Goal: Task Accomplishment & Management: Use online tool/utility

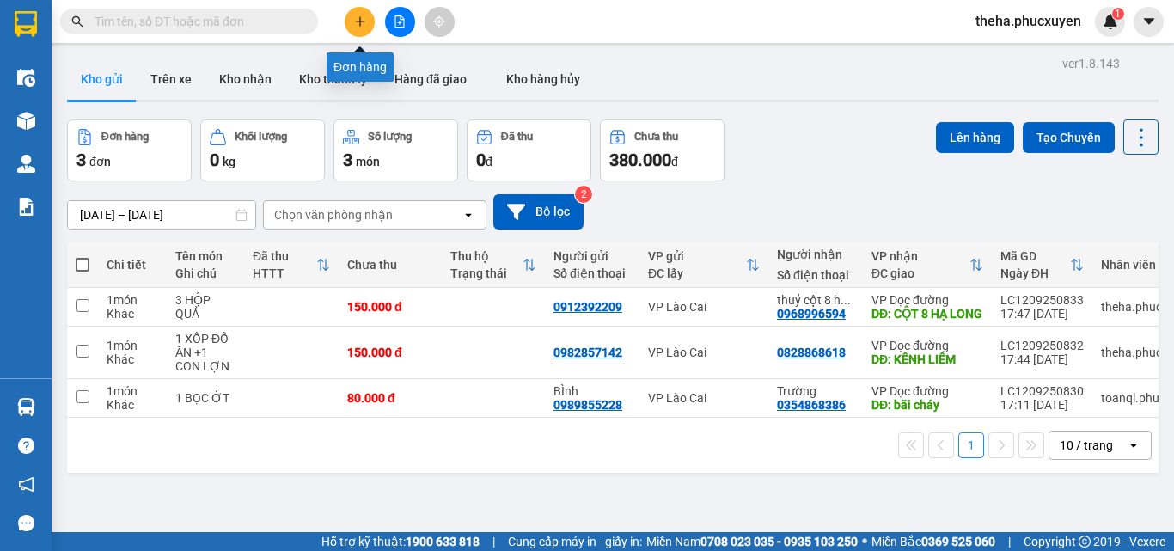
click at [394, 21] on icon "file-add" at bounding box center [400, 21] width 12 height 12
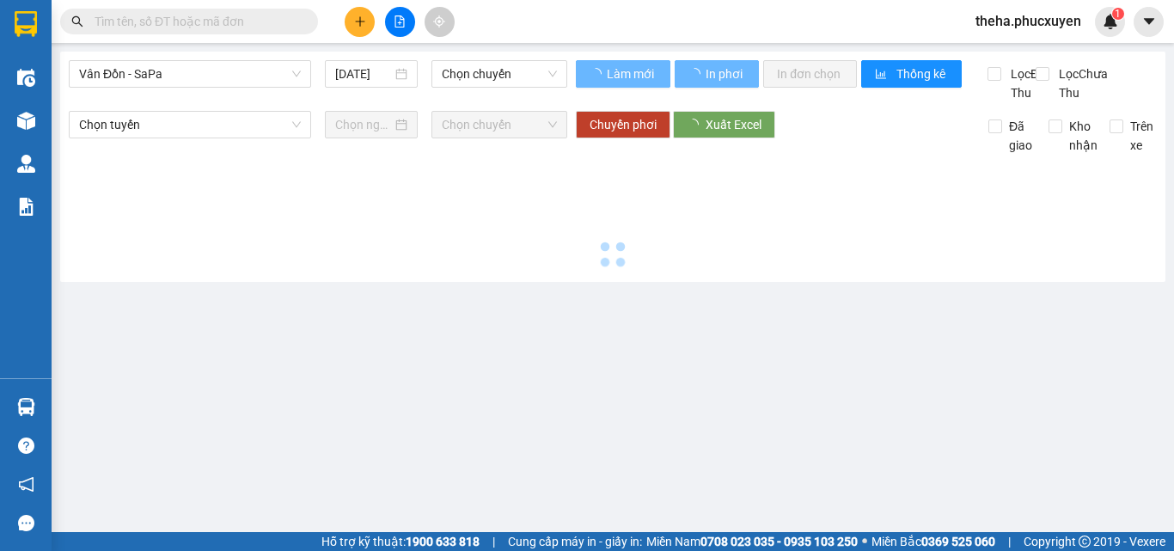
click at [286, 55] on div "Vân Đồn - SaPa [DATE] Chọn chuyến Làm mới In phơi In đơn chọn Thống kê Lọc Đã T…" at bounding box center [613, 167] width 1106 height 230
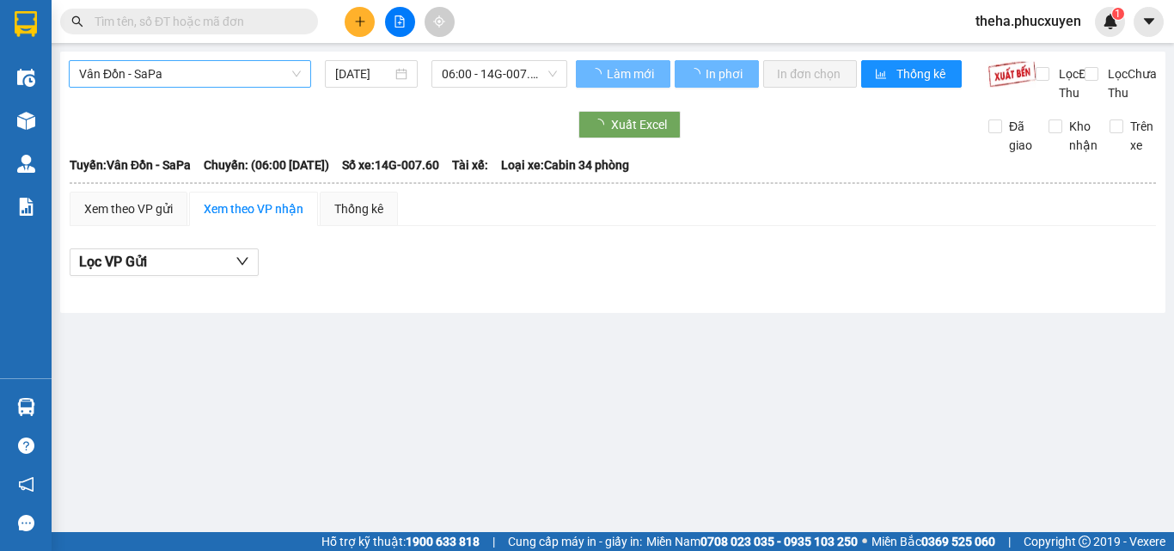
click at [267, 61] on span "Vân Đồn - SaPa" at bounding box center [190, 74] width 222 height 26
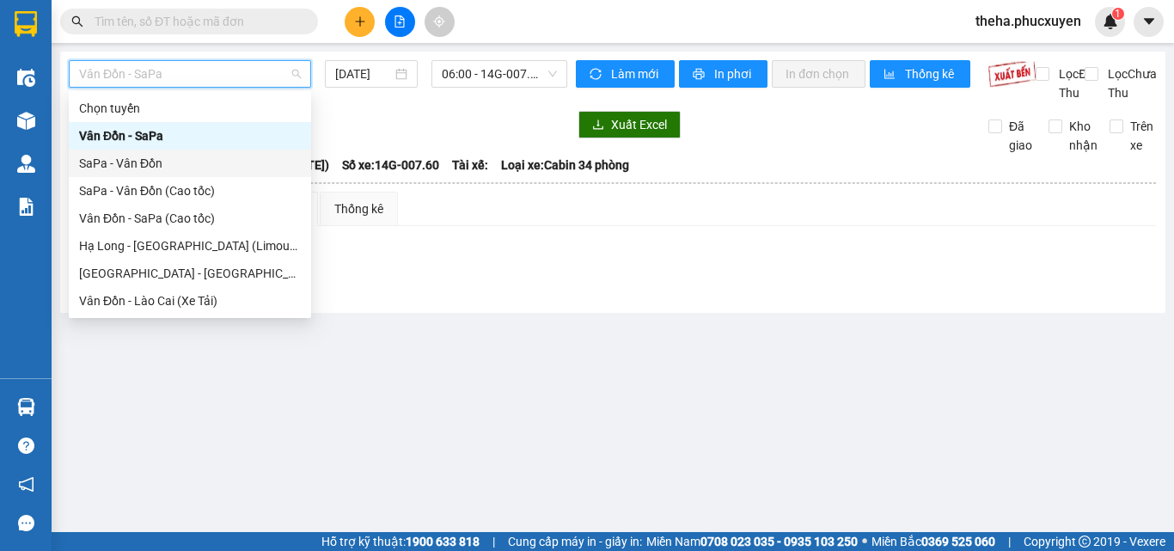
click at [120, 153] on div "SaPa - Vân Đồn" at bounding box center [190, 164] width 242 height 28
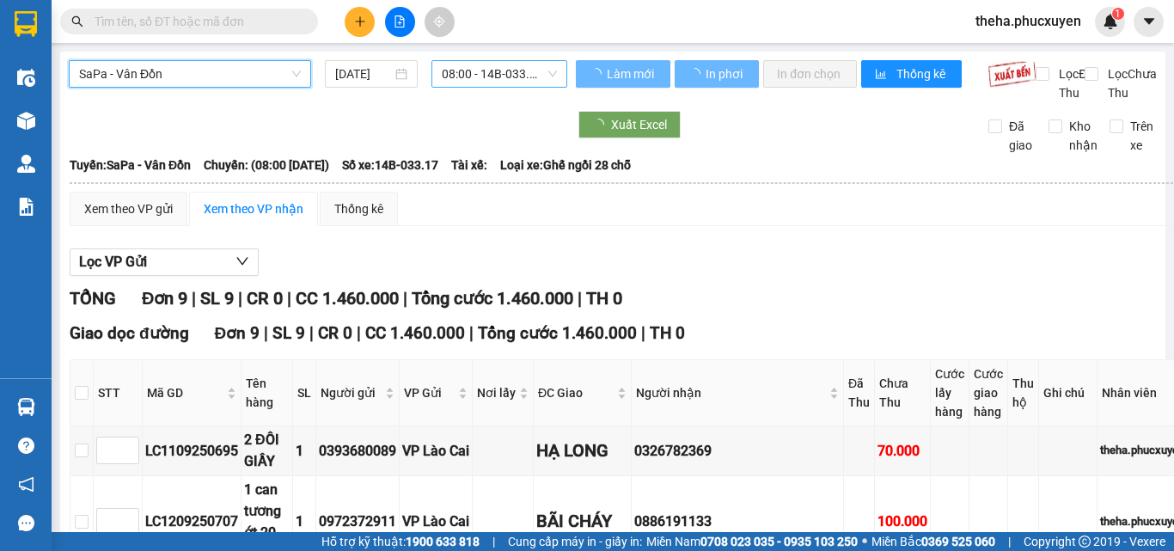
click at [467, 73] on span "08:00 - 14B-033.17" at bounding box center [499, 74] width 115 height 26
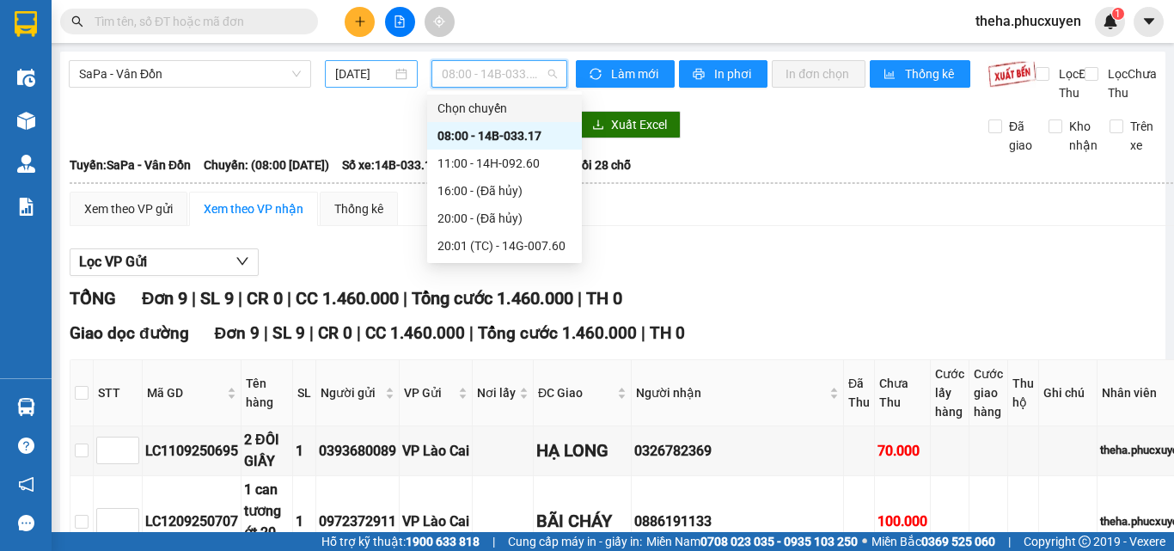
click at [393, 77] on div "[DATE]" at bounding box center [371, 73] width 72 height 19
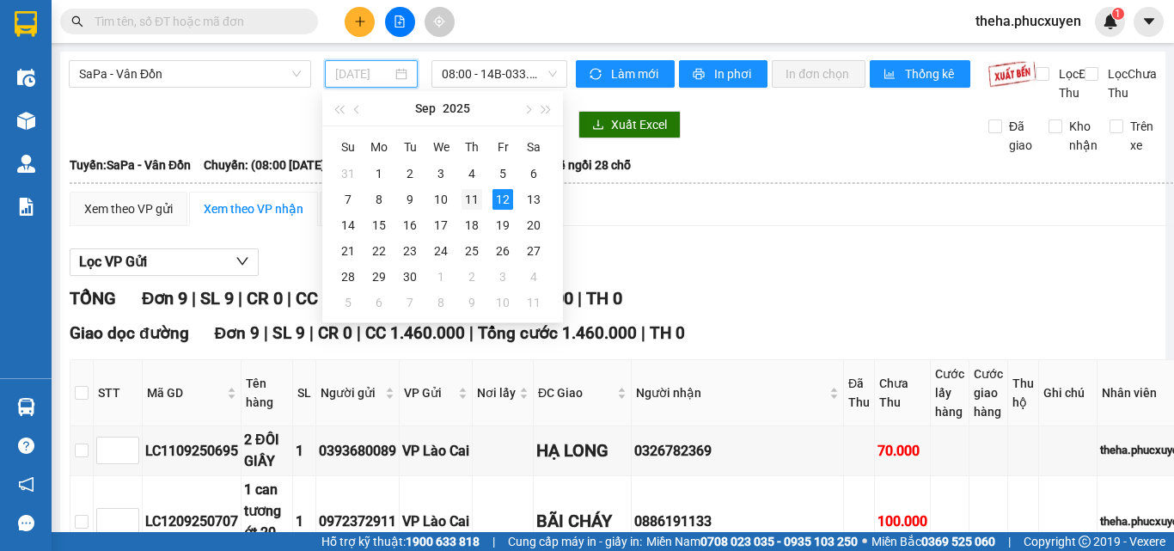
click at [474, 203] on div "11" at bounding box center [472, 199] width 21 height 21
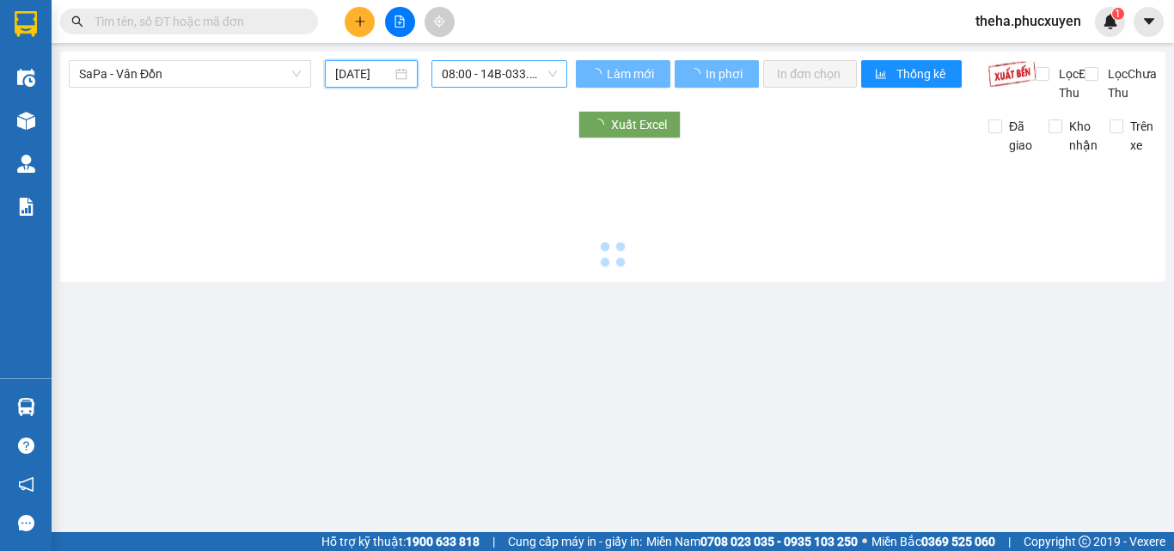
type input "[DATE]"
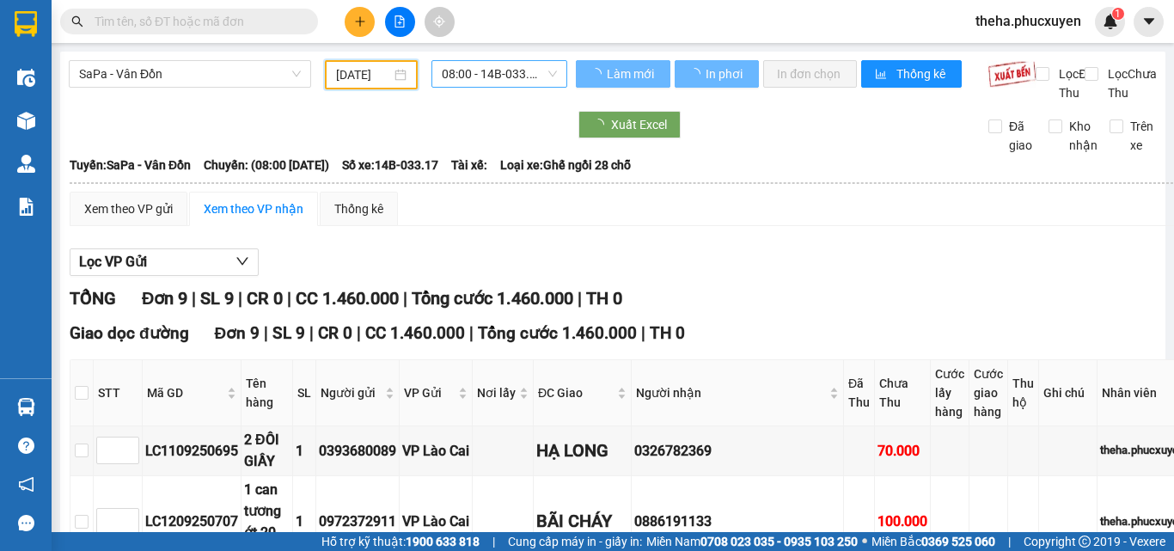
click at [515, 71] on span "08:00 - 14B-033.17" at bounding box center [499, 74] width 115 height 26
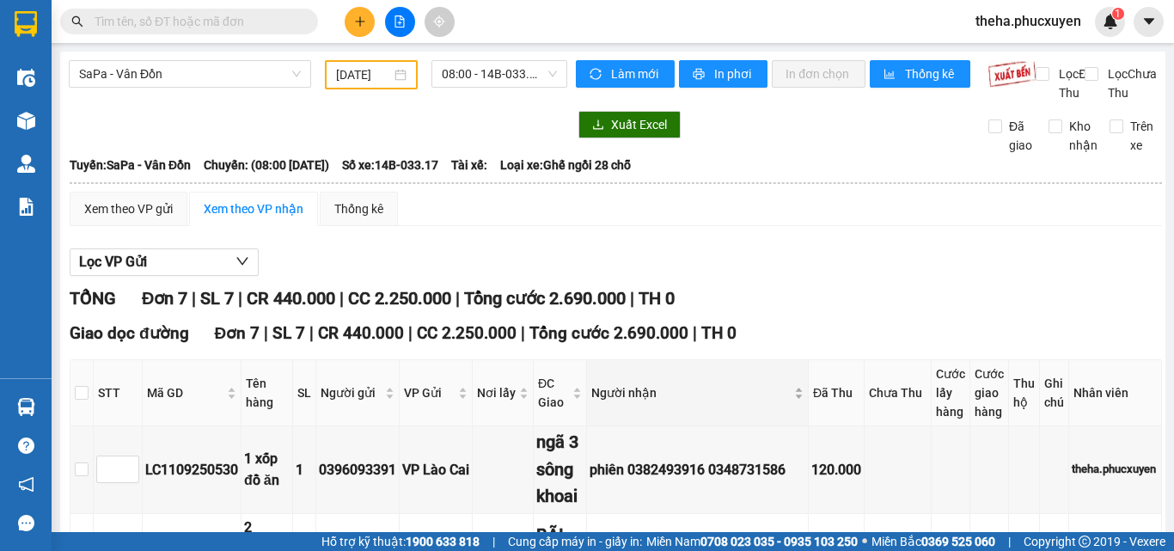
click at [769, 396] on div "Người nhận" at bounding box center [697, 392] width 212 height 19
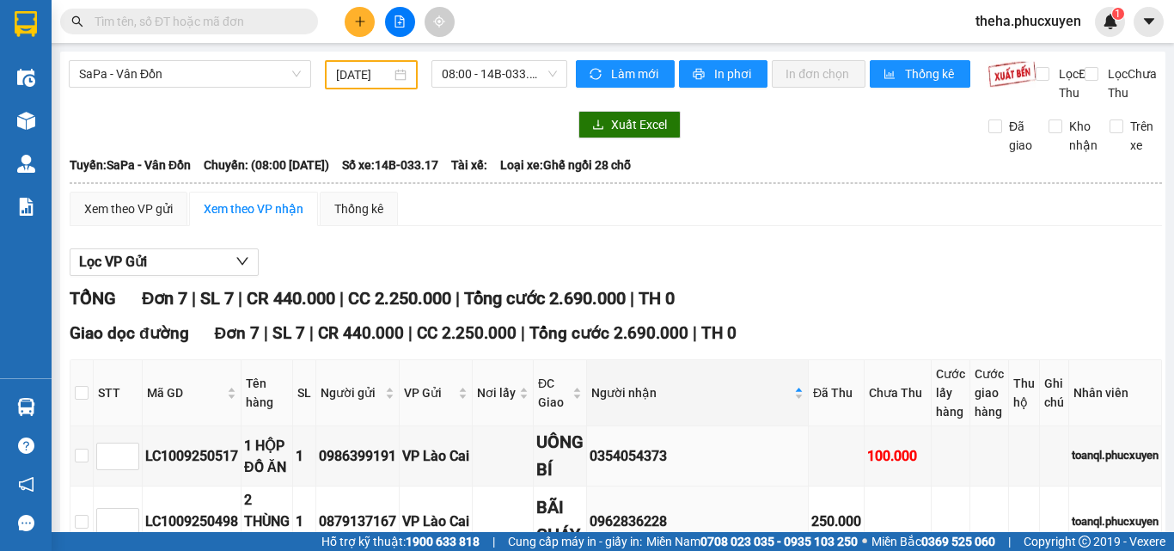
click at [490, 58] on div "SaPa - Vân Đồn [DATE] 08:00 - 14B-033.17 Làm mới In phơi In đơn chọn Thống kê L…" at bounding box center [613, 544] width 1106 height 984
click at [490, 71] on span "08:00 - 14B-033.17" at bounding box center [499, 74] width 115 height 26
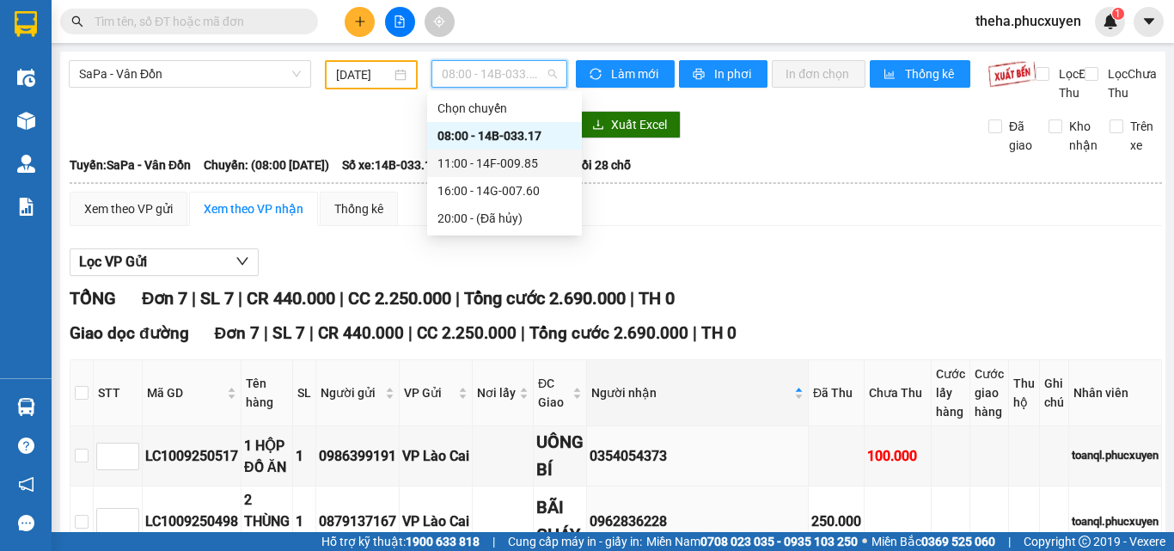
click at [500, 155] on div "11:00 - 14F-009.85" at bounding box center [505, 163] width 134 height 19
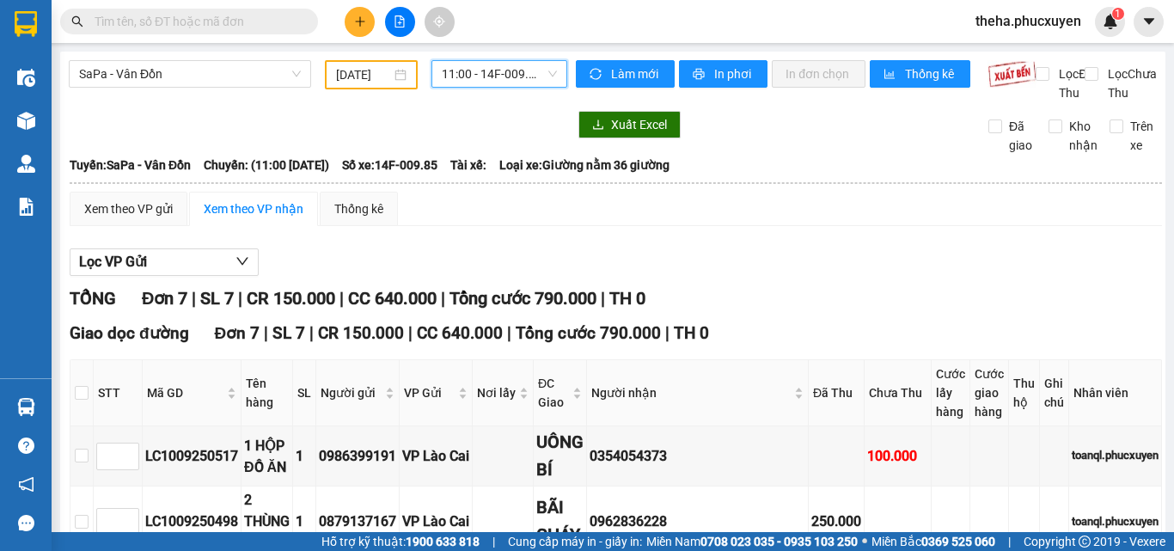
click at [498, 73] on span "11:00 - 14F-009.85" at bounding box center [499, 74] width 115 height 26
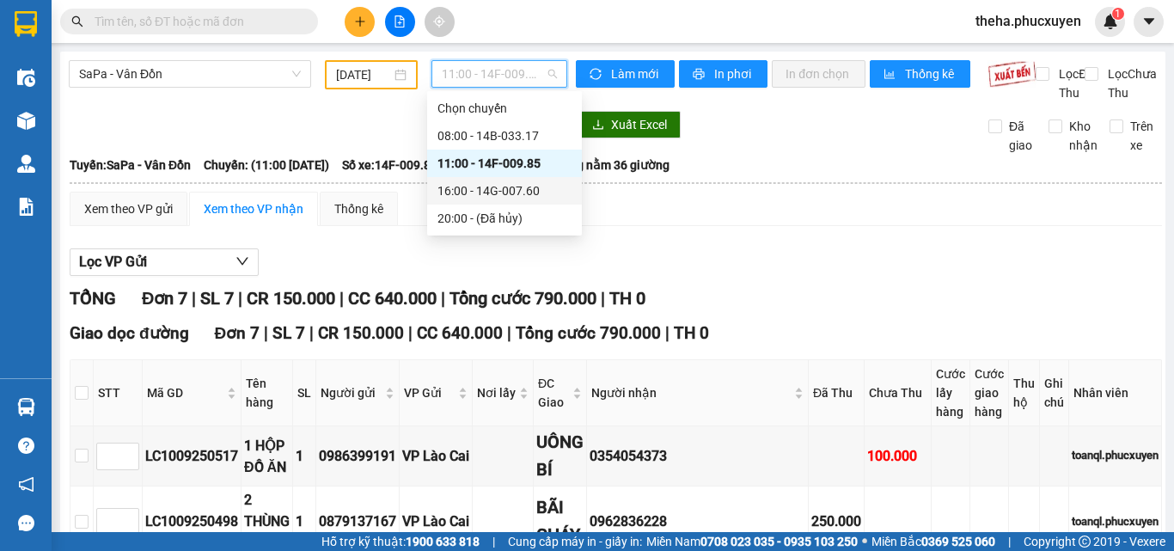
click at [489, 183] on div "16:00 - 14G-007.60" at bounding box center [505, 190] width 134 height 19
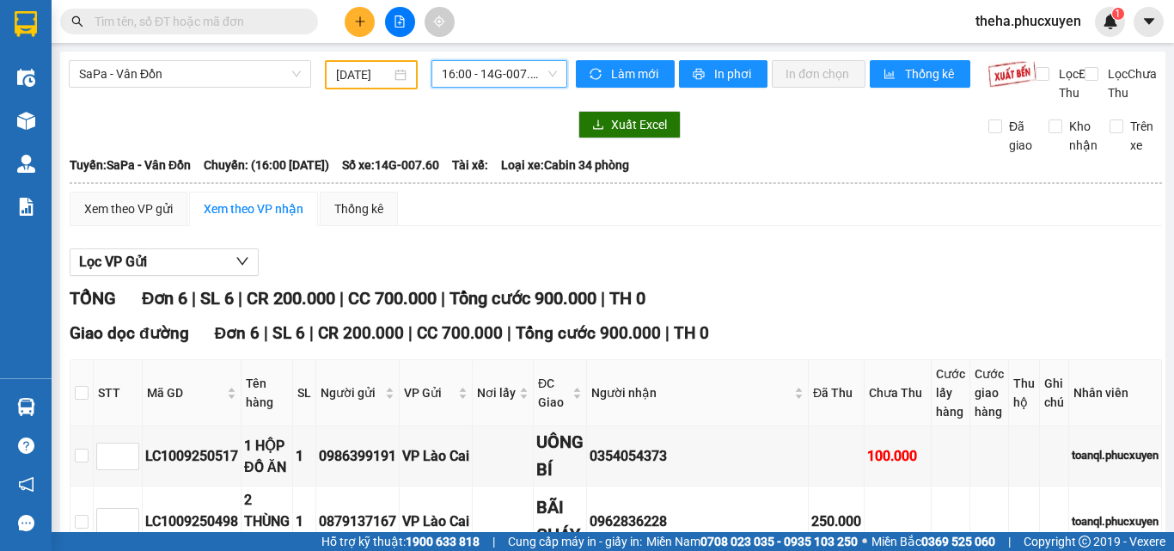
click at [463, 71] on span "16:00 - 14G-007.60" at bounding box center [499, 74] width 115 height 26
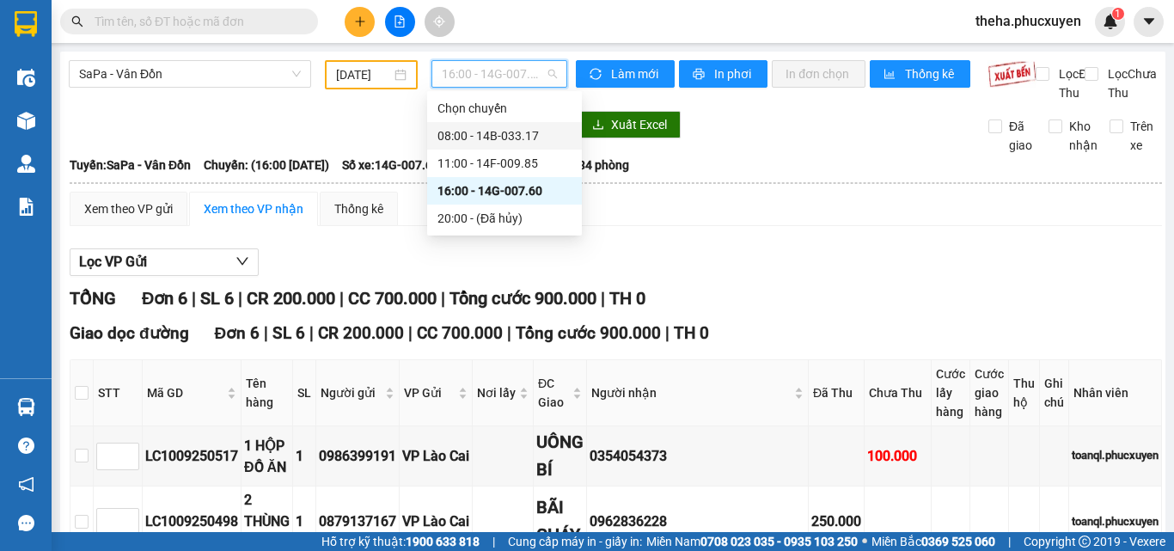
click at [476, 129] on div "08:00 - 14B-033.17" at bounding box center [505, 135] width 134 height 19
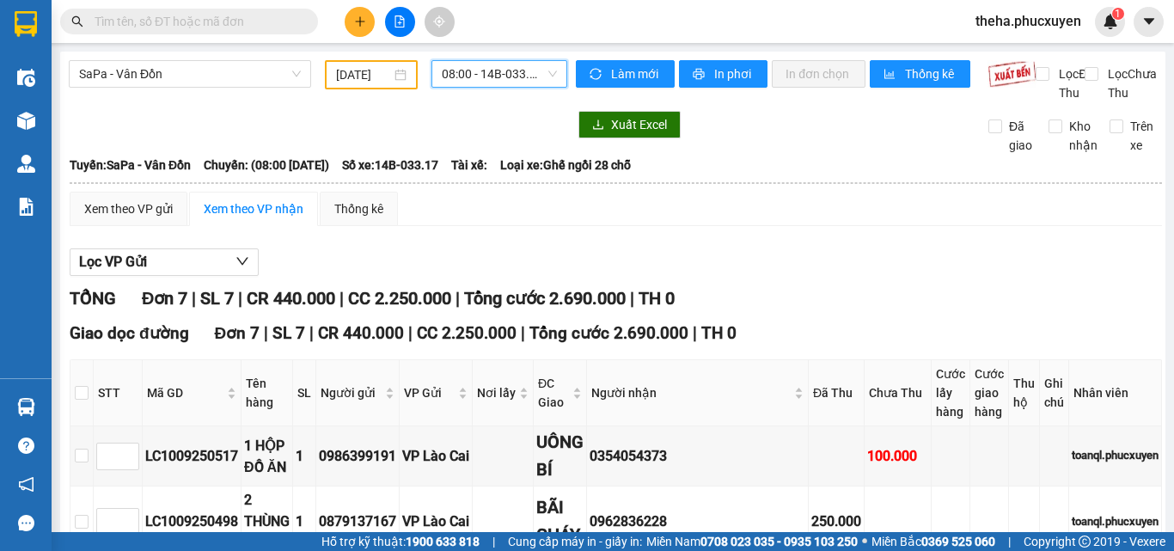
click at [448, 63] on span "08:00 - 14B-033.17" at bounding box center [499, 74] width 115 height 26
click at [450, 68] on span "08:00 - 14B-033.17" at bounding box center [499, 74] width 115 height 26
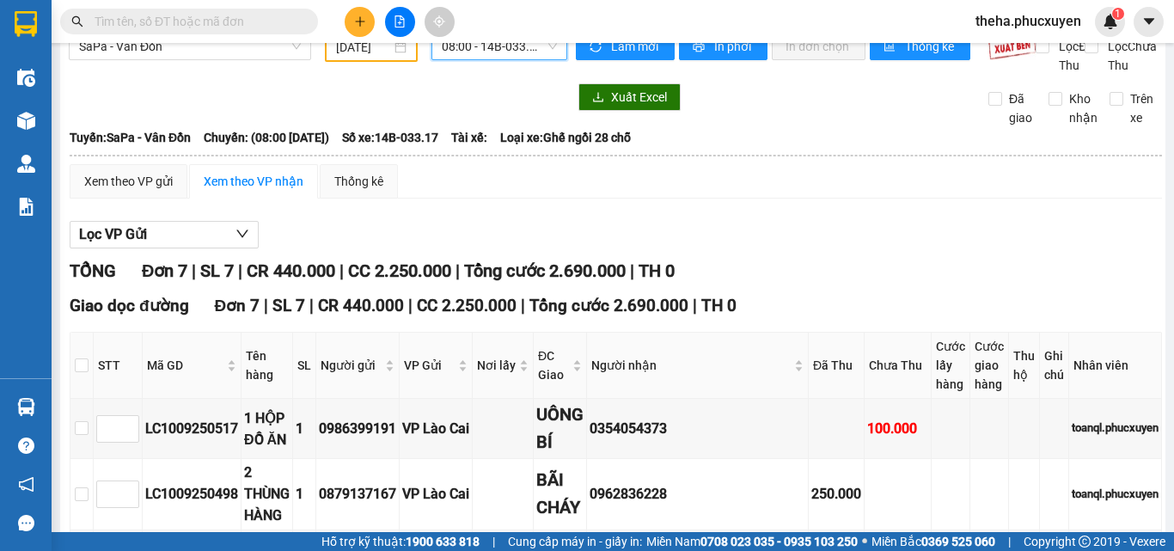
scroll to position [6, 0]
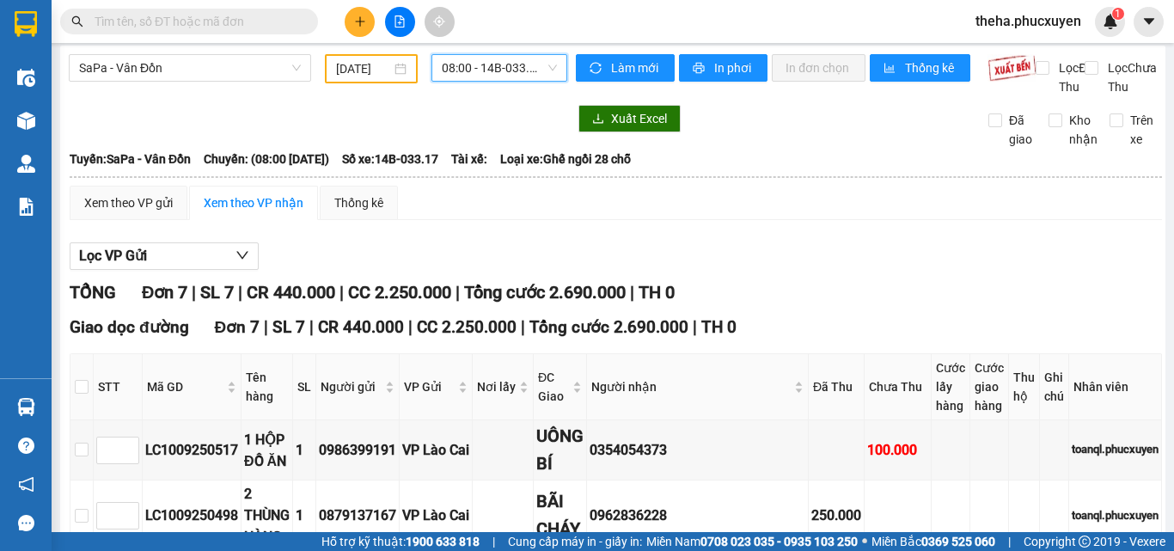
click at [489, 64] on span "08:00 - 14B-033.17" at bounding box center [499, 68] width 115 height 26
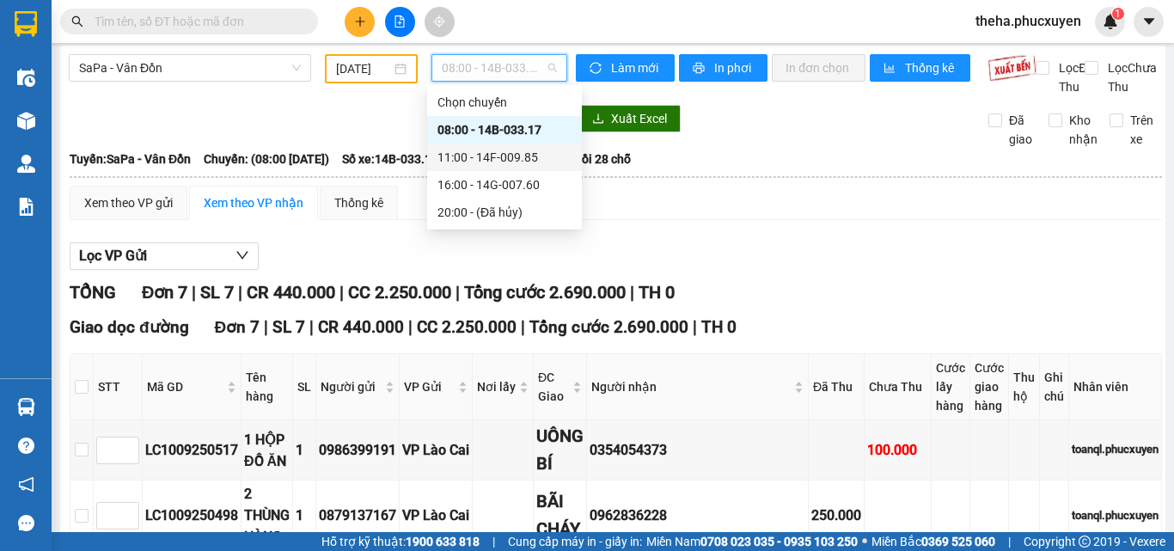
click at [506, 151] on div "11:00 - 14F-009.85" at bounding box center [505, 157] width 134 height 19
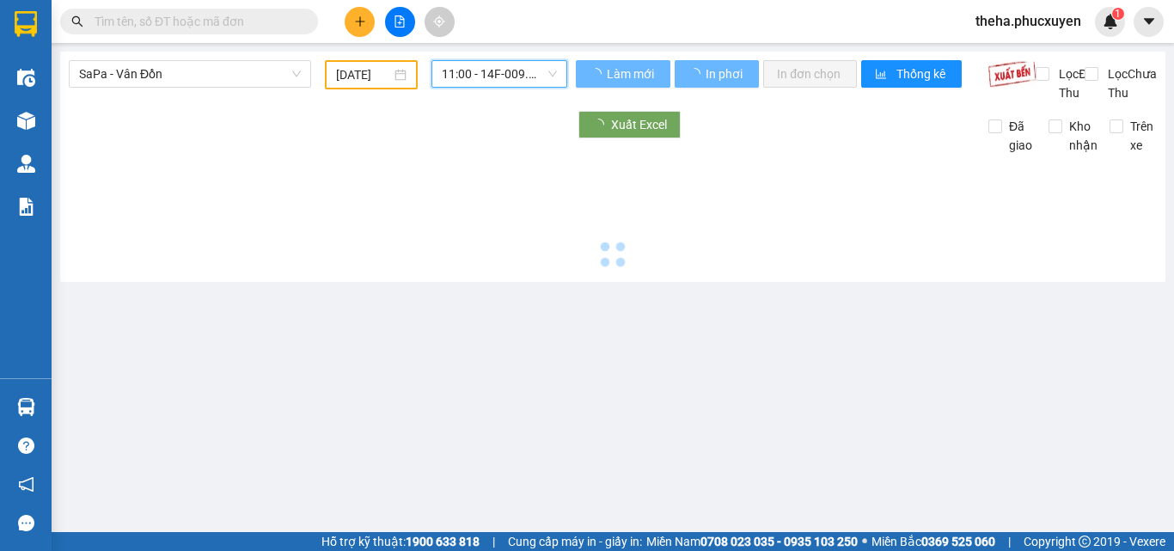
scroll to position [0, 0]
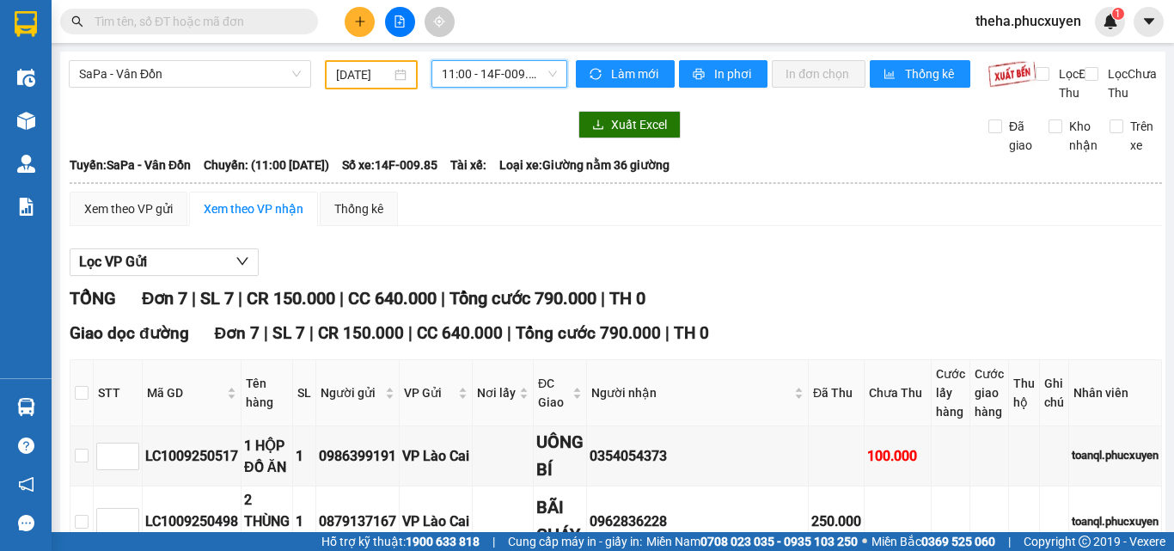
click at [476, 57] on div "SaPa - Vân Đồn [DATE] 11:00 11:00 - 14F-009.85 Làm mới In phơi In đơn chọn Thốn…" at bounding box center [613, 544] width 1106 height 984
click at [483, 68] on span "11:00 - 14F-009.85" at bounding box center [499, 74] width 115 height 26
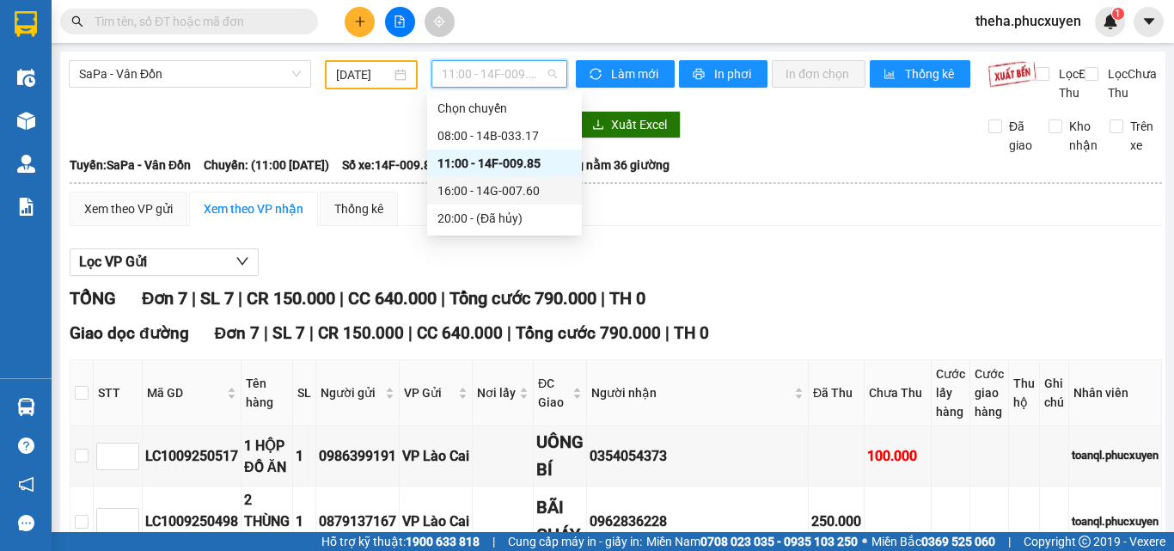
drag, startPoint x: 506, startPoint y: 175, endPoint x: 513, endPoint y: 189, distance: 16.5
click at [513, 189] on div "Chọn chuyến 08:00 - 14B-033.17 11:00 - 14F-009.85 16:00 - 14G-007.60 20:00 - (Đ…" at bounding box center [504, 164] width 155 height 138
click at [513, 189] on div "16:00 - 14G-007.60" at bounding box center [505, 190] width 134 height 19
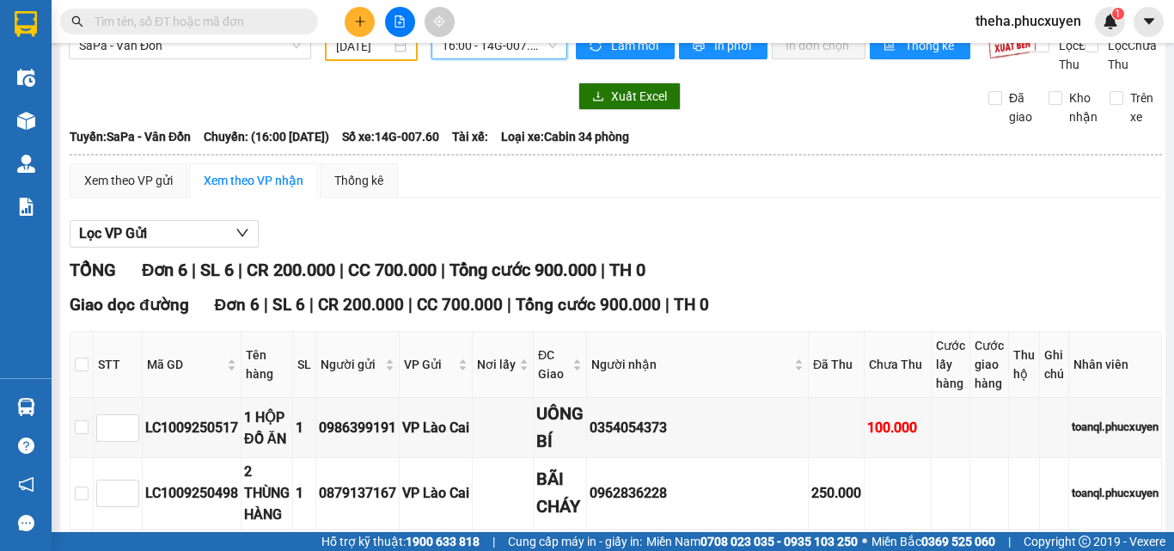
scroll to position [6, 0]
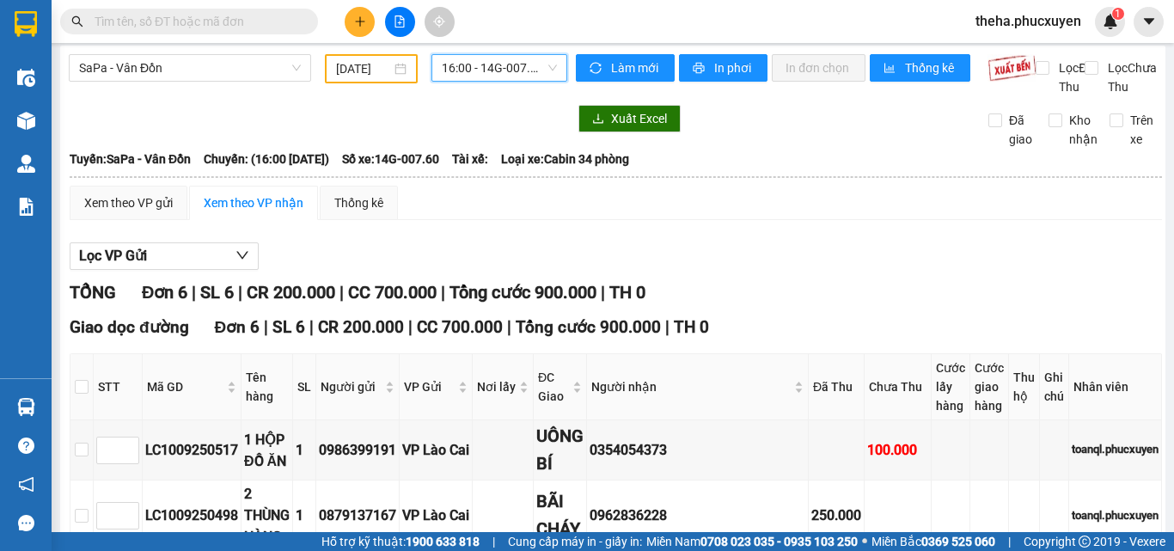
click at [211, 27] on input "text" at bounding box center [196, 21] width 203 height 19
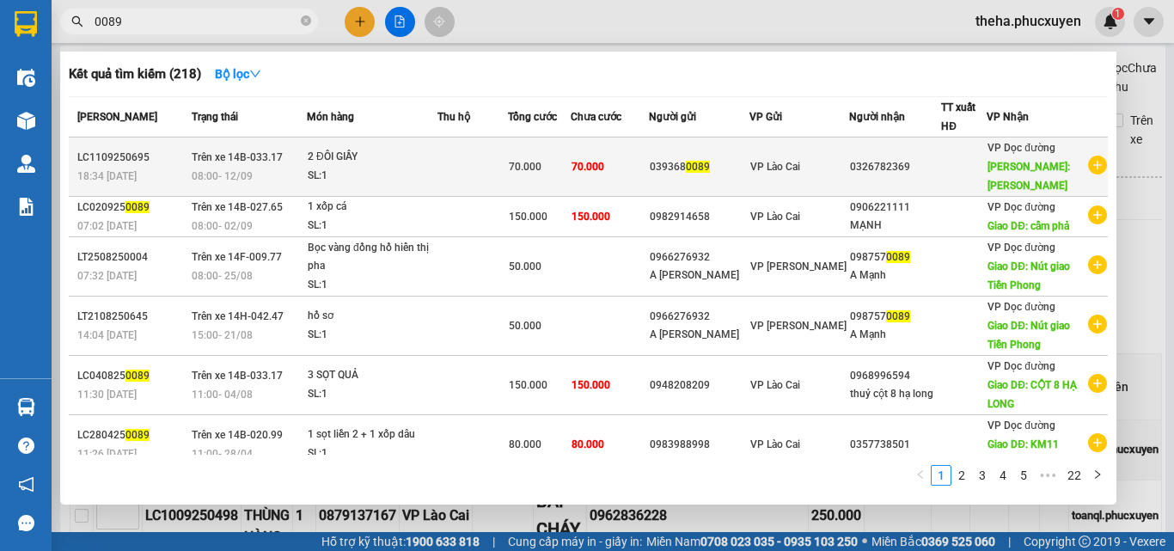
type input "0089"
click at [322, 173] on div "SL: 1" at bounding box center [372, 176] width 129 height 19
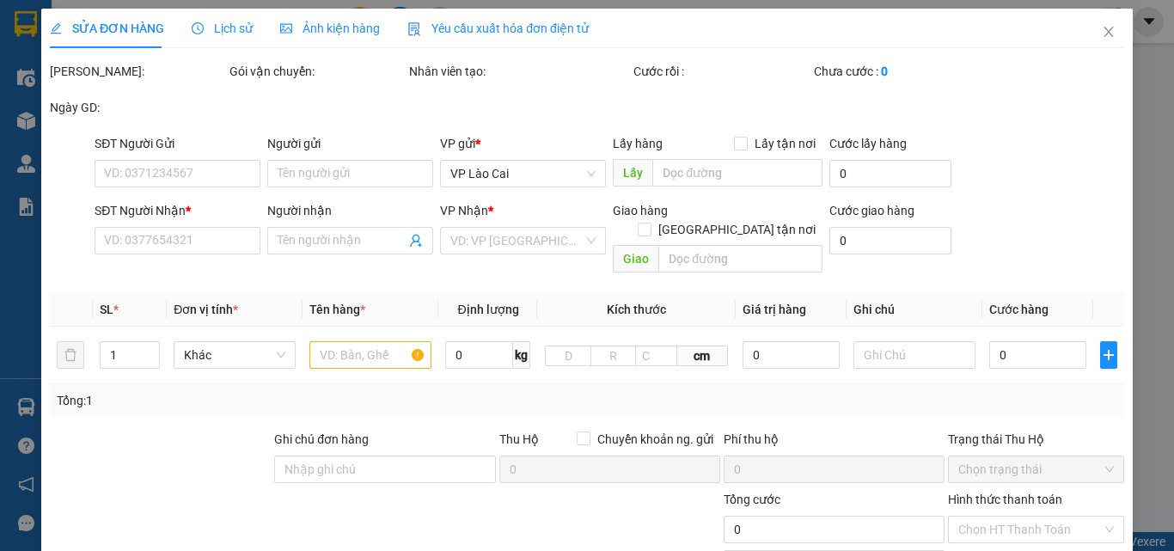
type input "0393680089"
type input "0326782369"
type input "HẠ LONG"
type input "70.000"
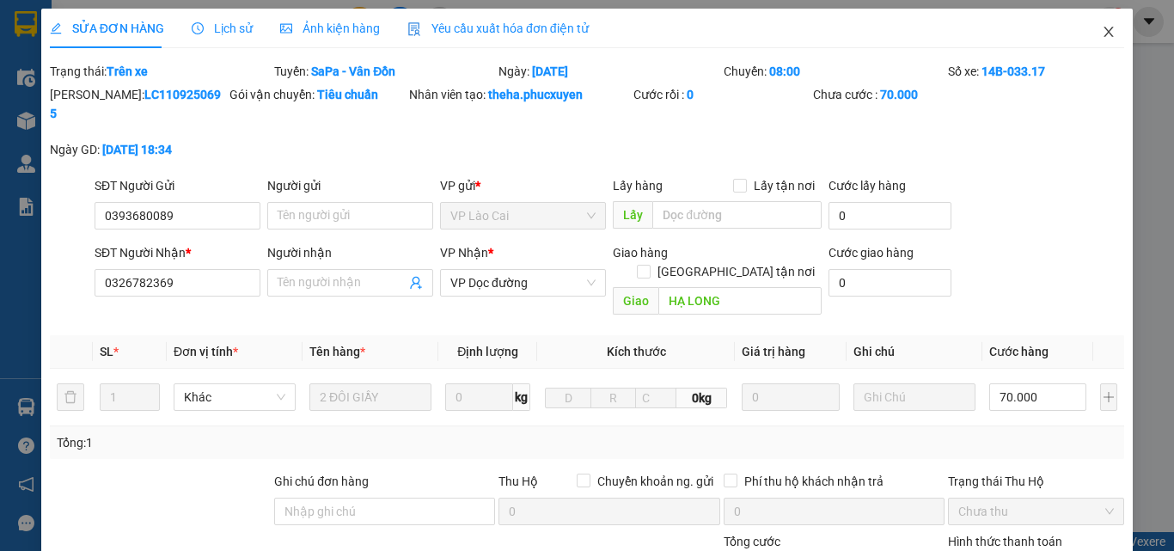
click at [1102, 31] on icon "close" at bounding box center [1109, 32] width 14 height 14
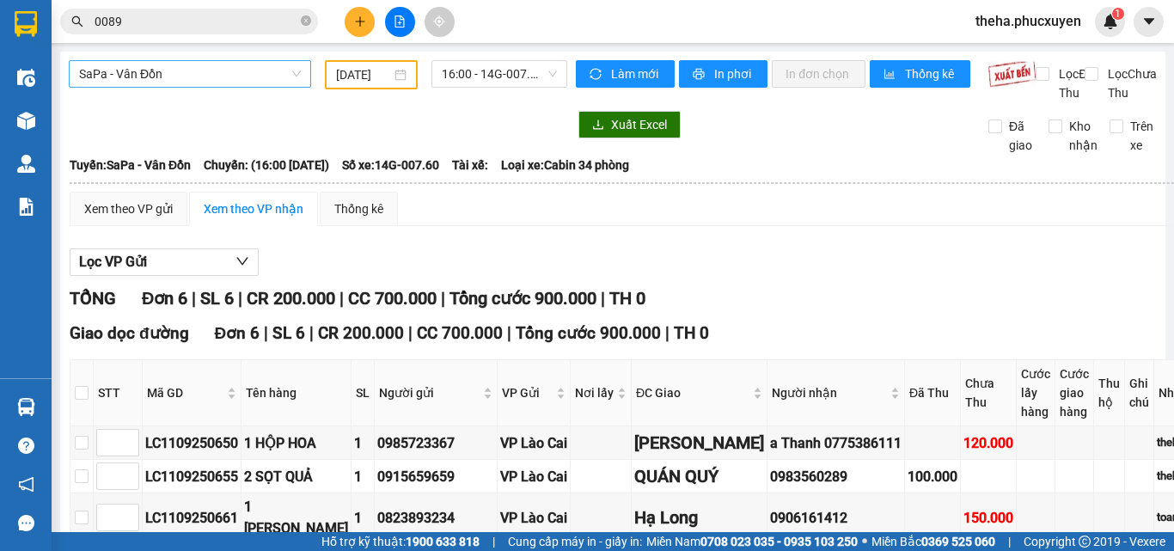
click at [202, 71] on span "SaPa - Vân Đồn" at bounding box center [190, 74] width 222 height 26
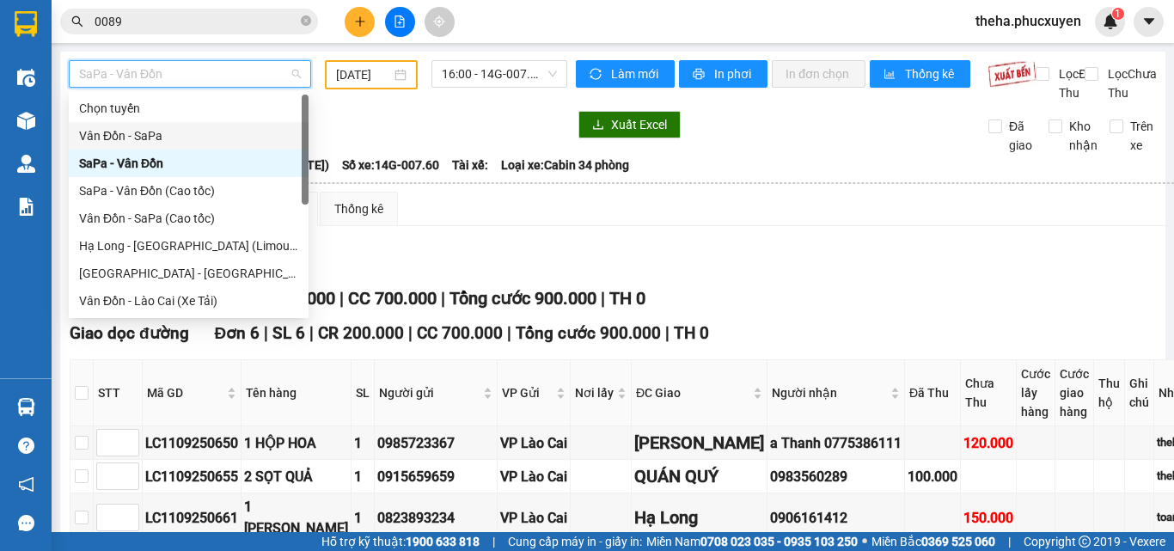
click at [465, 52] on main "SaPa - Vân Đồn [DATE] 16:00 - 14G-007.60 Làm mới In phơi In đơn chọn Thống kê L…" at bounding box center [587, 266] width 1174 height 532
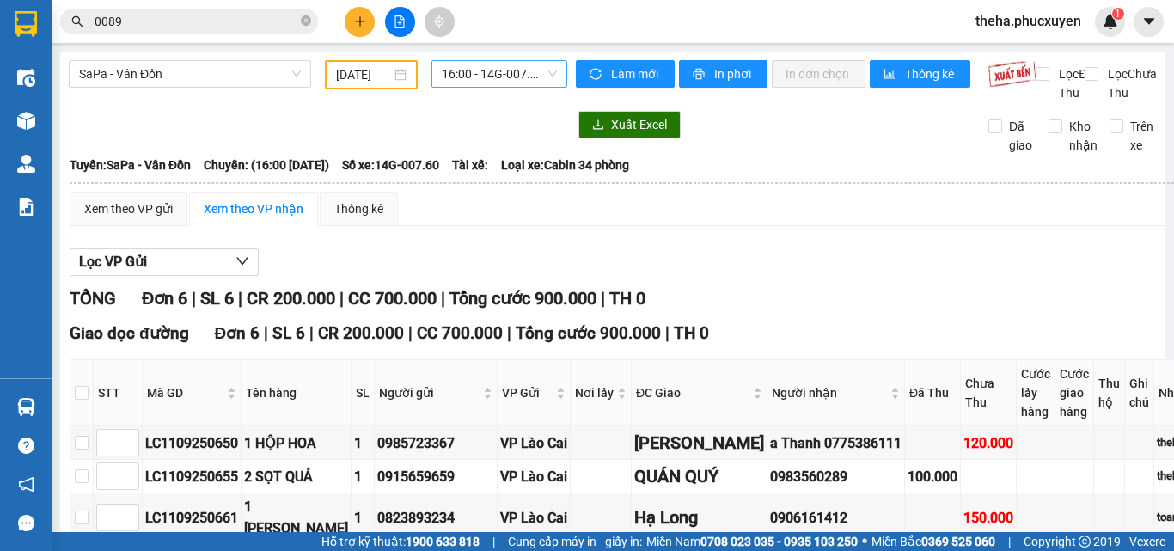
click at [466, 77] on span "16:00 - 14G-007.60" at bounding box center [499, 74] width 115 height 26
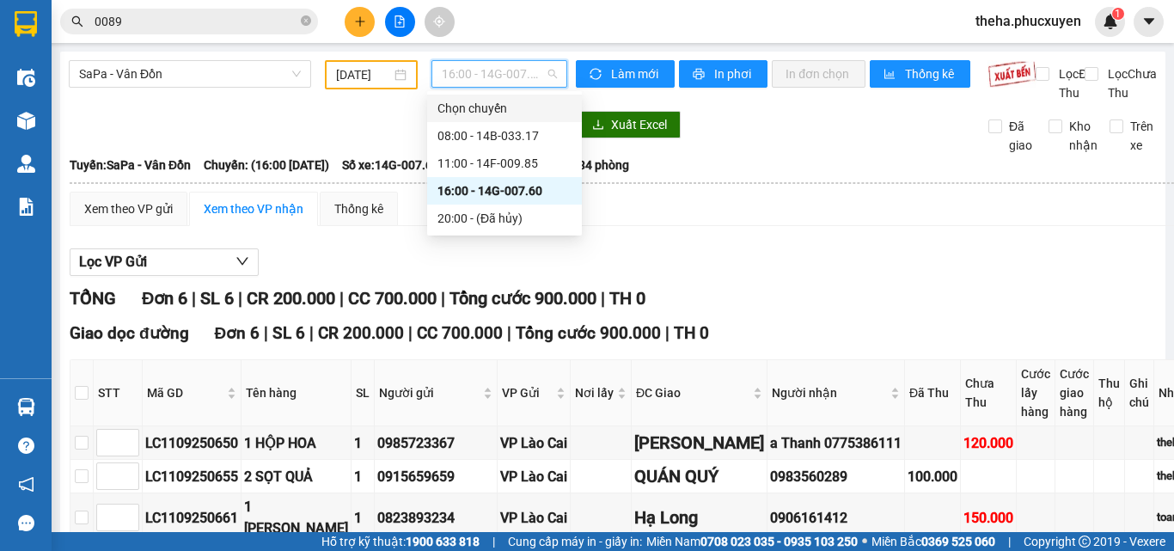
click at [355, 73] on input "[DATE]" at bounding box center [363, 74] width 55 height 19
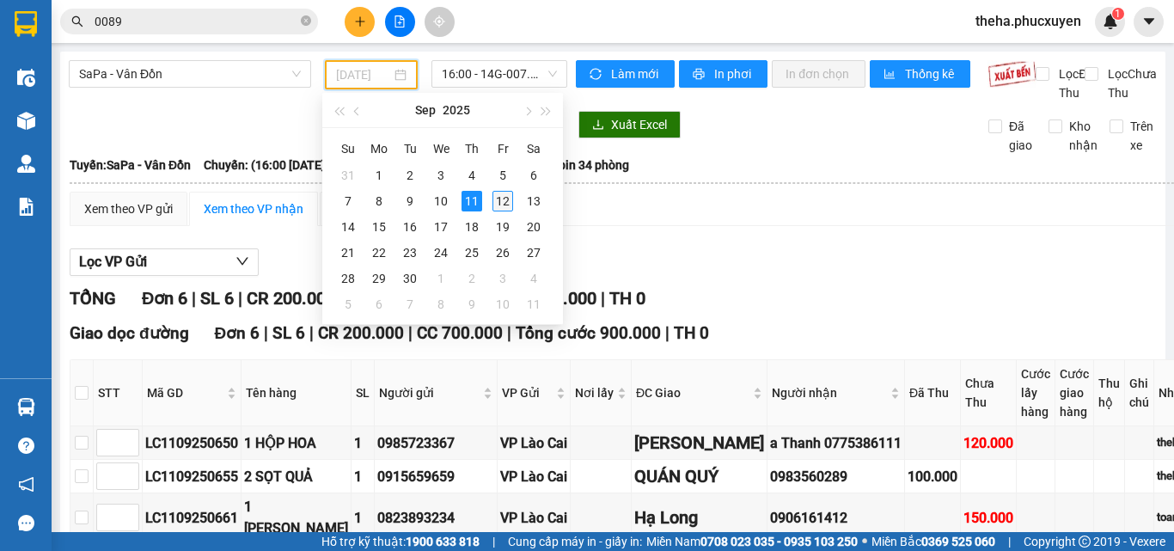
click at [498, 199] on div "12" at bounding box center [503, 201] width 21 height 21
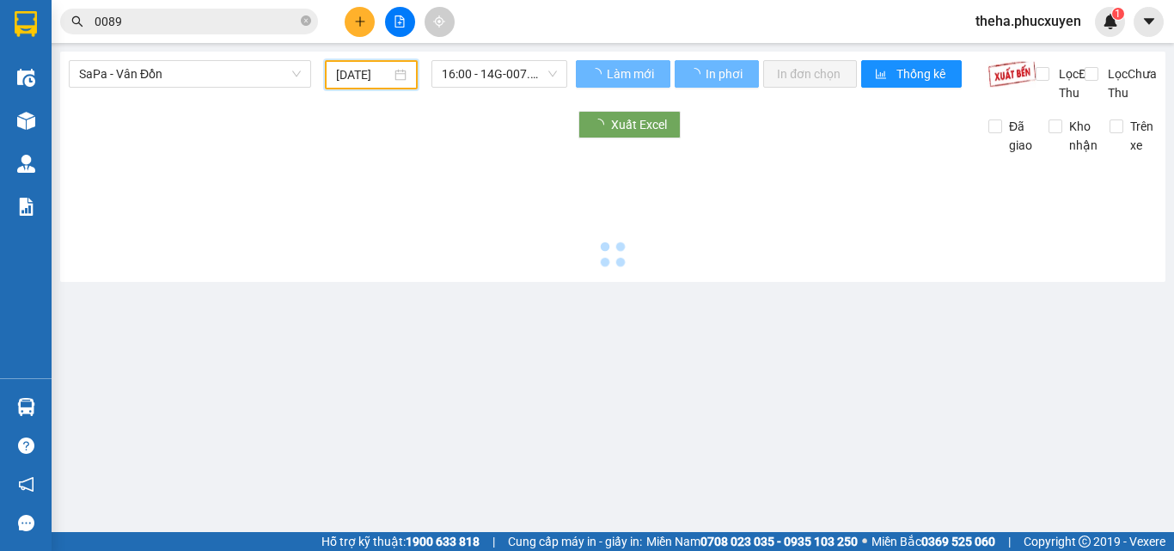
type input "[DATE]"
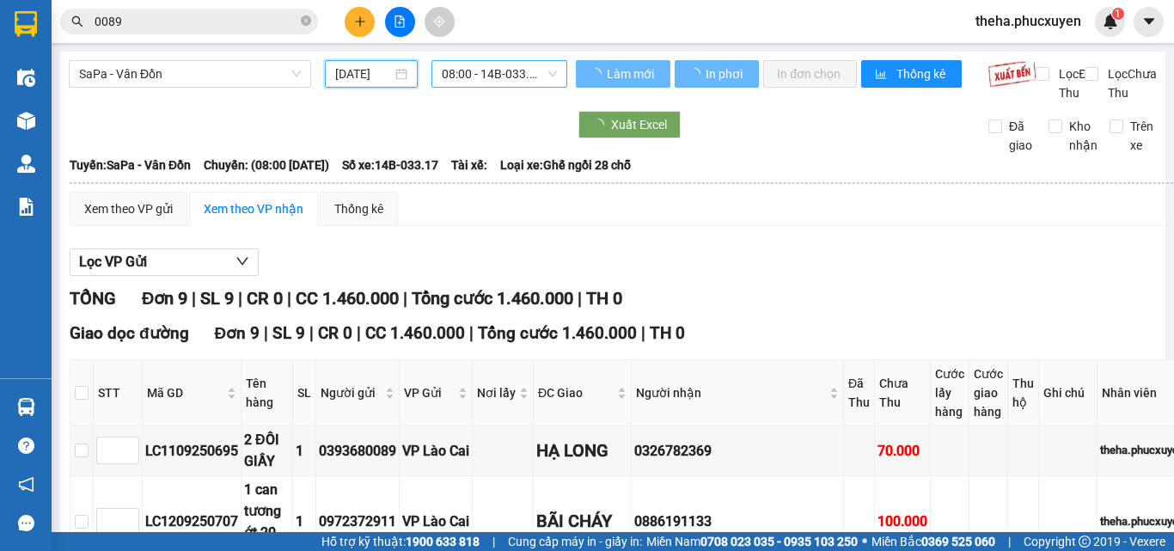
click at [522, 72] on span "08:00 - 14B-033.17" at bounding box center [499, 74] width 115 height 26
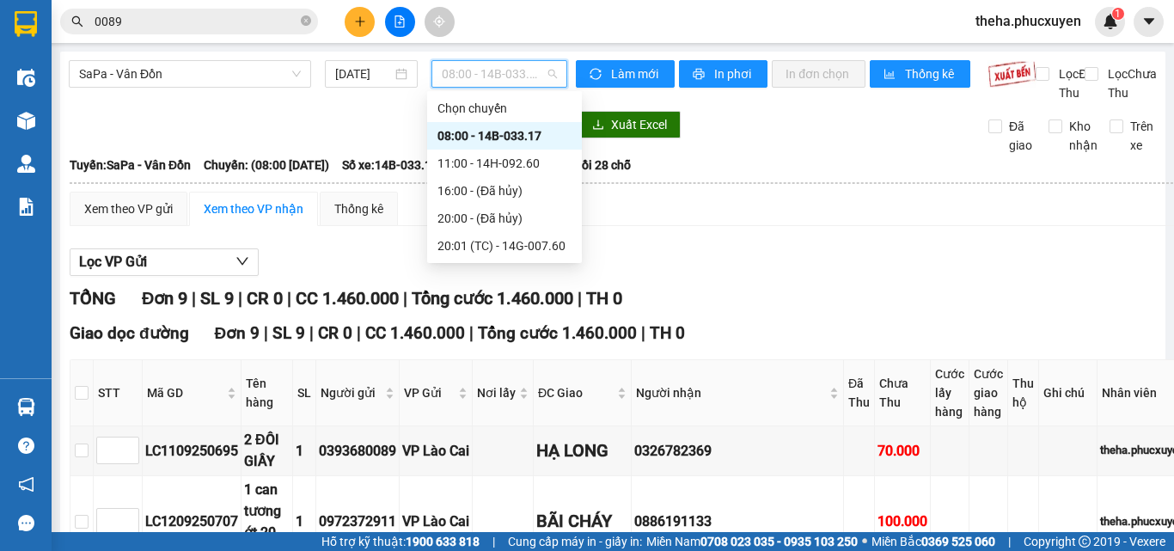
click at [522, 72] on span "08:00 - 14B-033.17" at bounding box center [499, 74] width 115 height 26
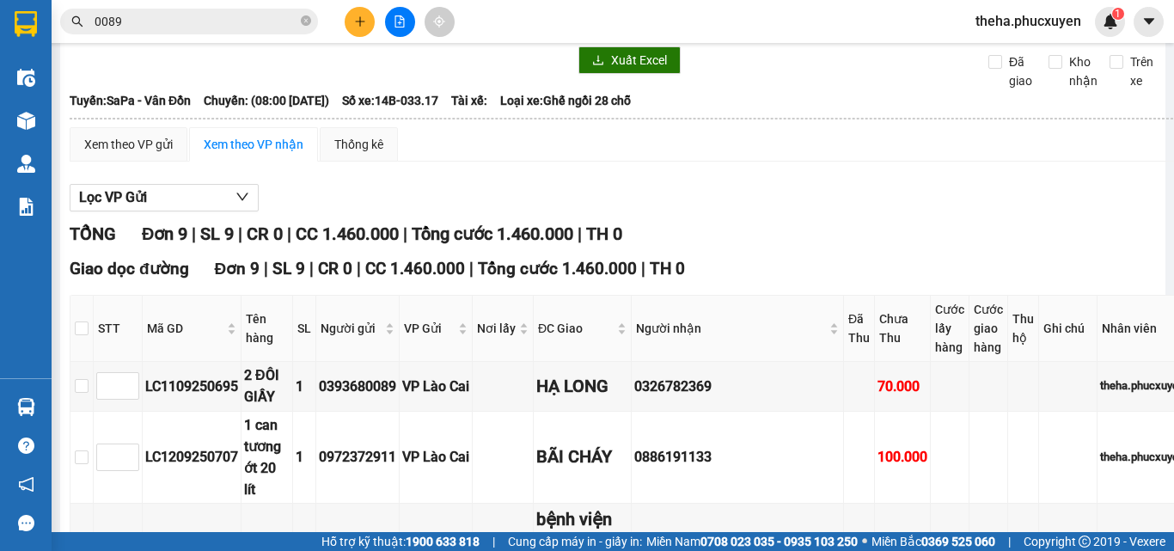
scroll to position [172, 0]
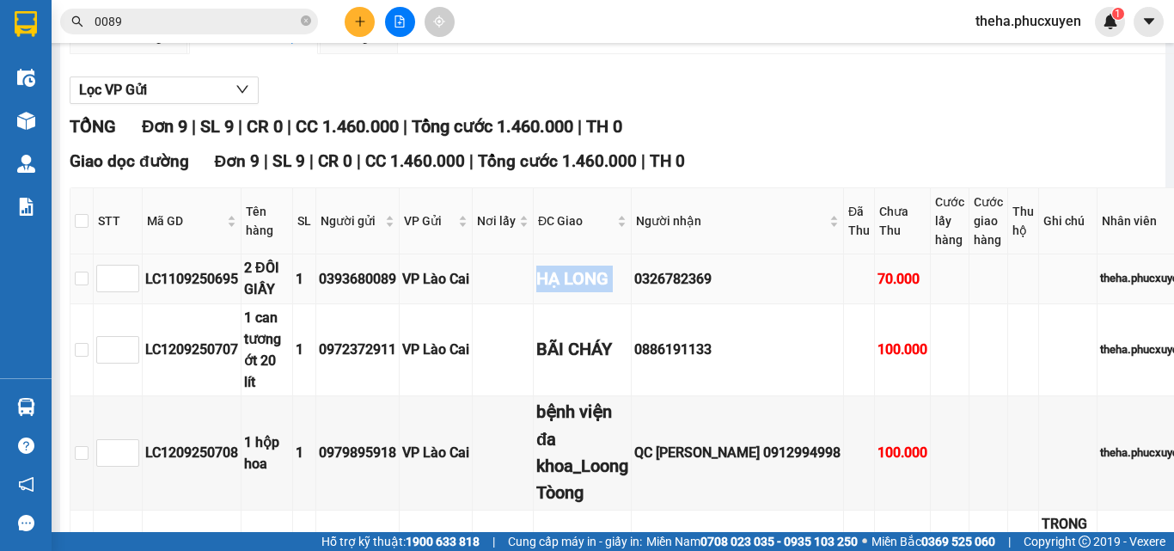
drag, startPoint x: 555, startPoint y: 302, endPoint x: 646, endPoint y: 306, distance: 91.2
click at [646, 303] on tr "LC1109250695 2 ĐÔI GIẦY 1 0393680089 VP Lào Cai HẠ LONG 0326782369 70.000 theha…" at bounding box center [630, 278] width 1120 height 49
click at [632, 303] on td "HẠ LONG" at bounding box center [583, 278] width 98 height 49
